Goal: Information Seeking & Learning: Learn about a topic

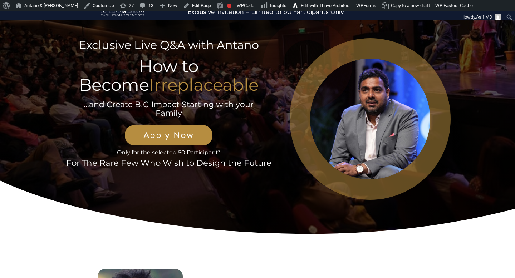
click at [375, 207] on div "Exclusive Live Q&A with Antano How to Become Irreplaceable ...and Create B!G Im…" at bounding box center [257, 135] width 386 height 195
